Goal: Browse casually: Explore the website without a specific task or goal

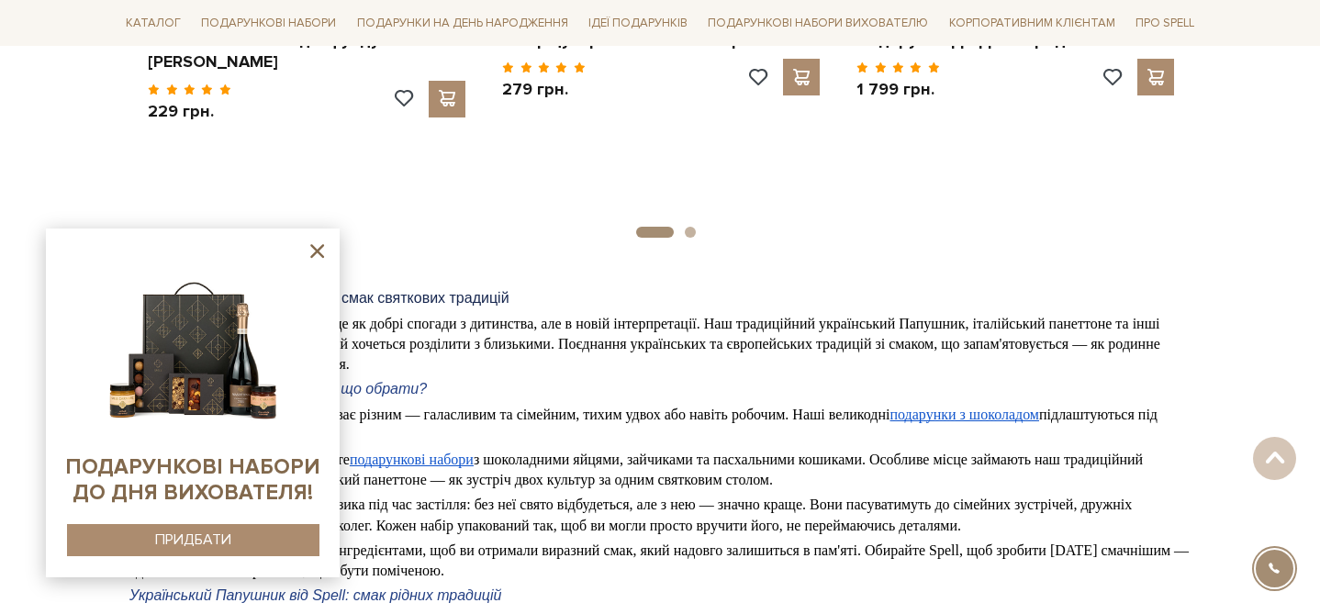
scroll to position [1695, 0]
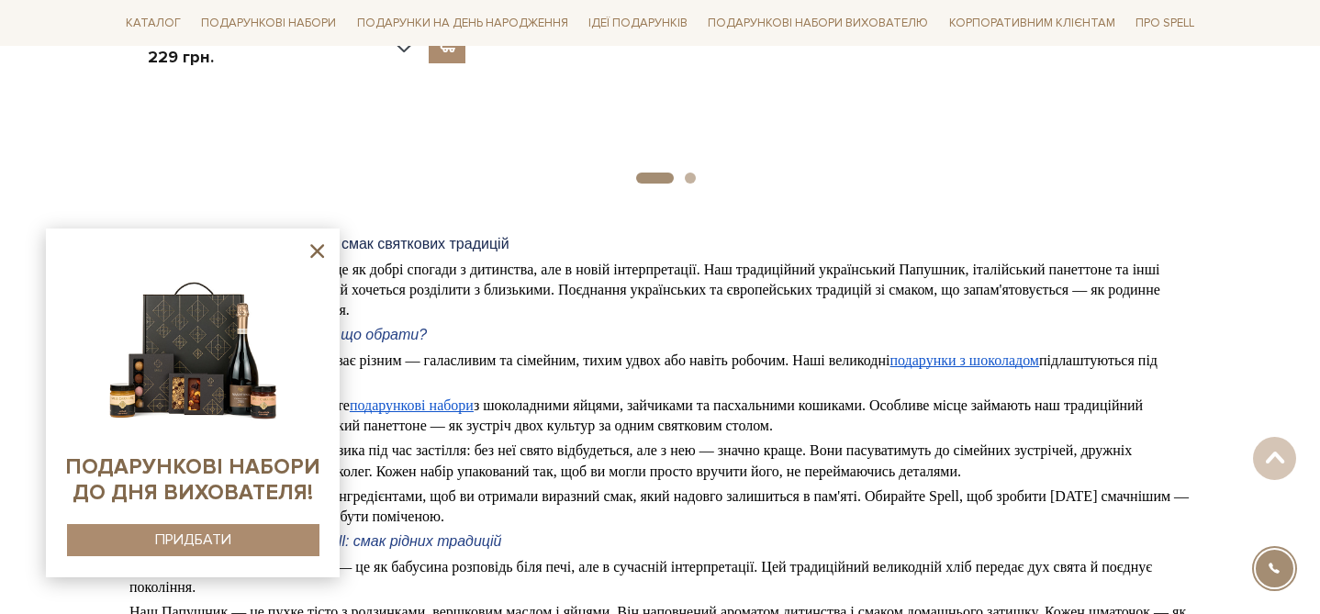
click at [316, 249] on icon at bounding box center [317, 251] width 14 height 14
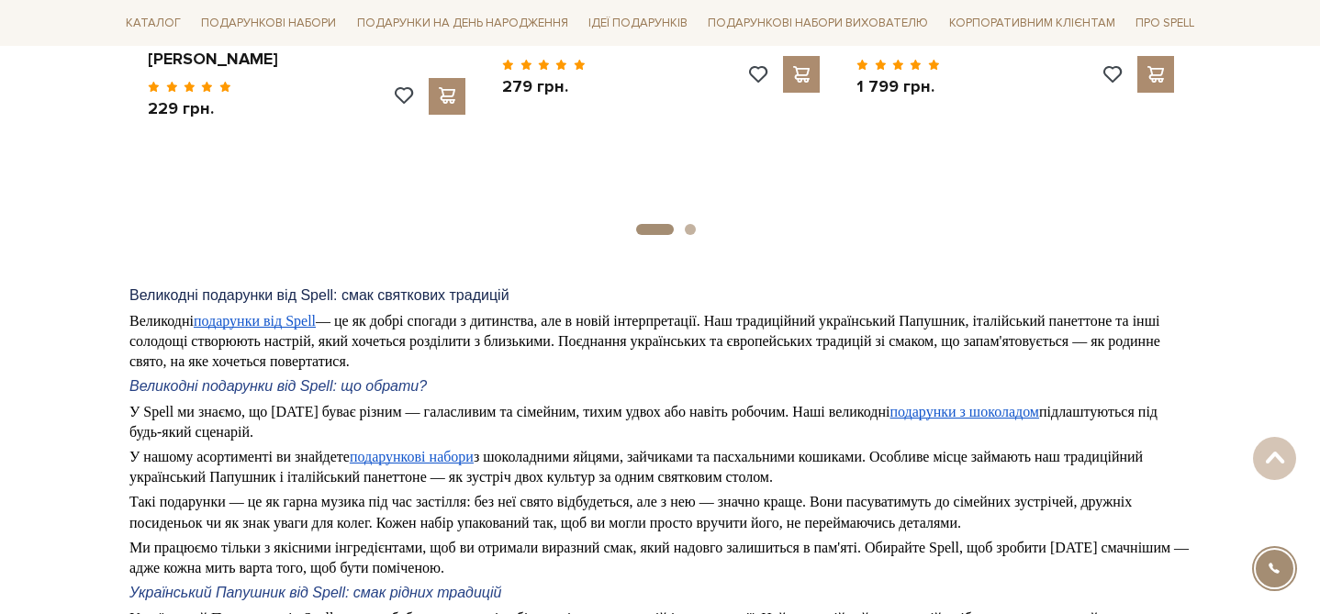
scroll to position [1629, 0]
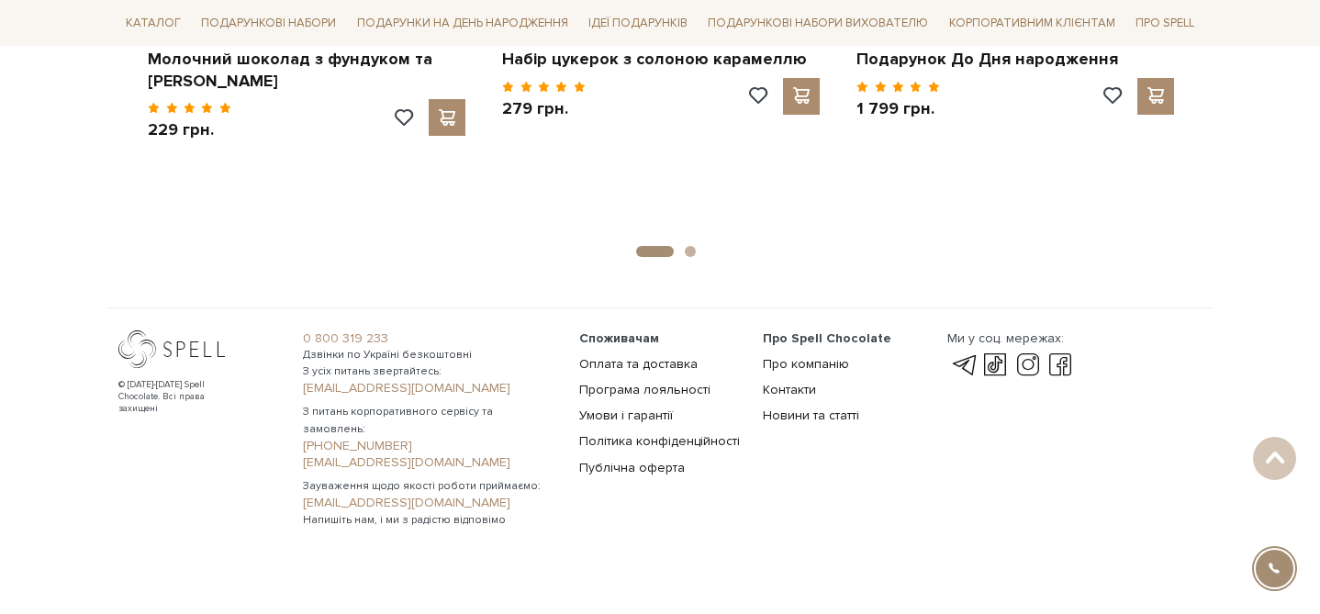
scroll to position [2154, 0]
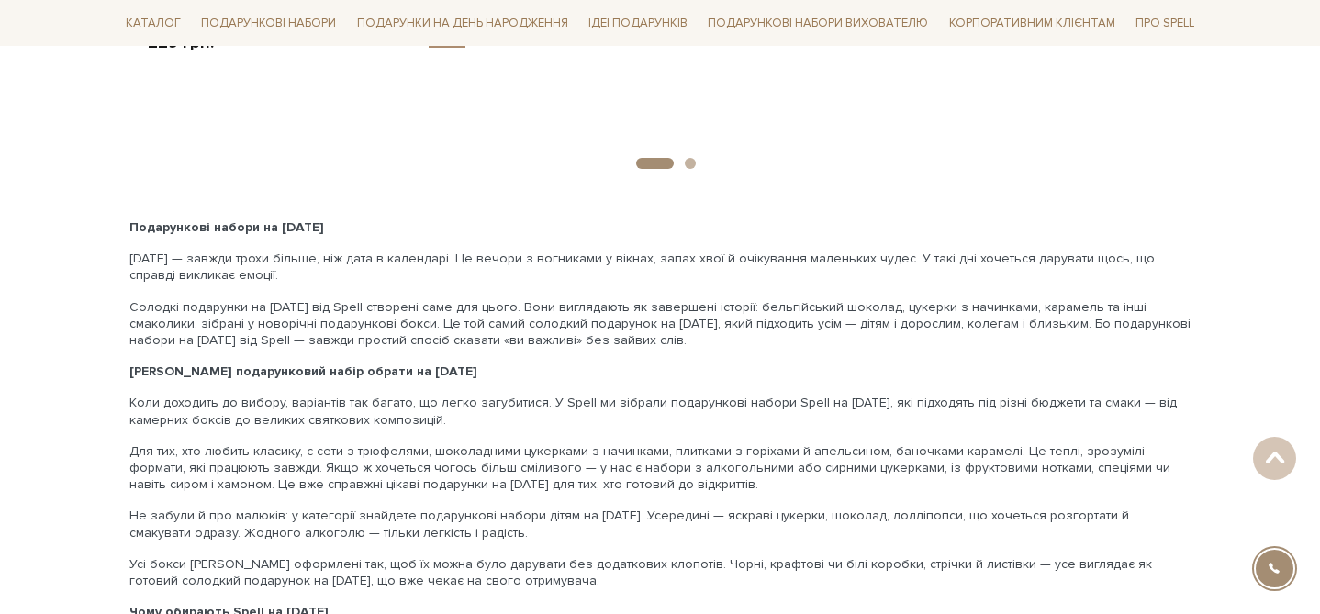
scroll to position [3236, 0]
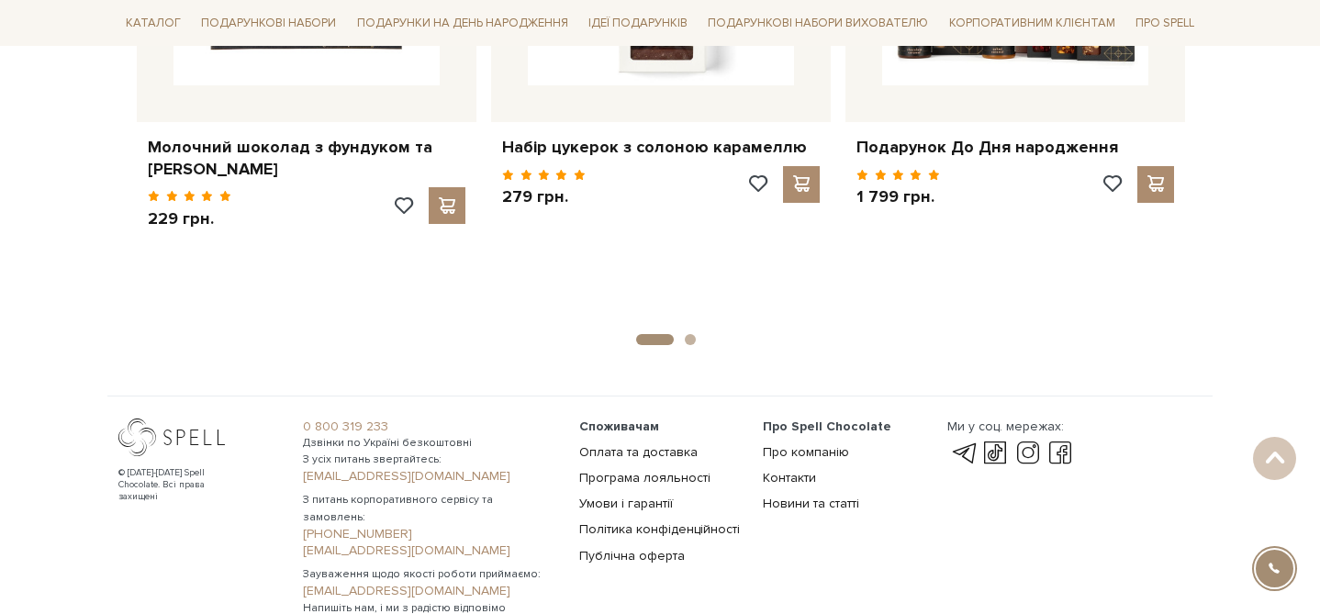
scroll to position [2235, 0]
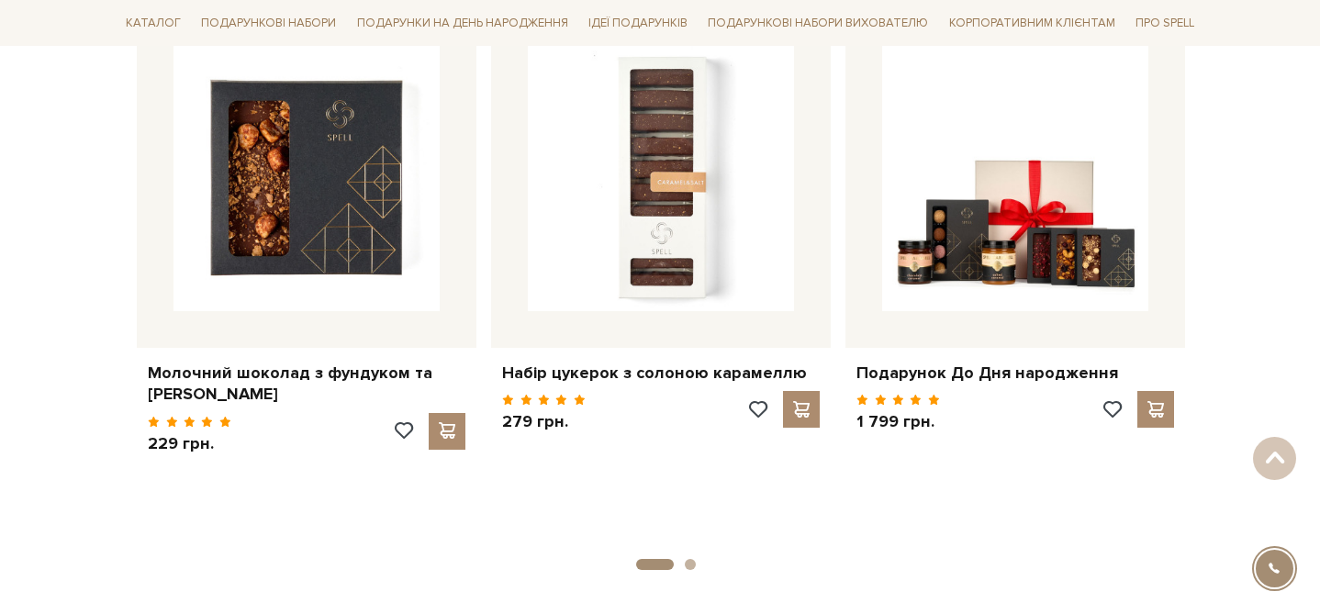
scroll to position [3148, 0]
